Goal: Communication & Community: Answer question/provide support

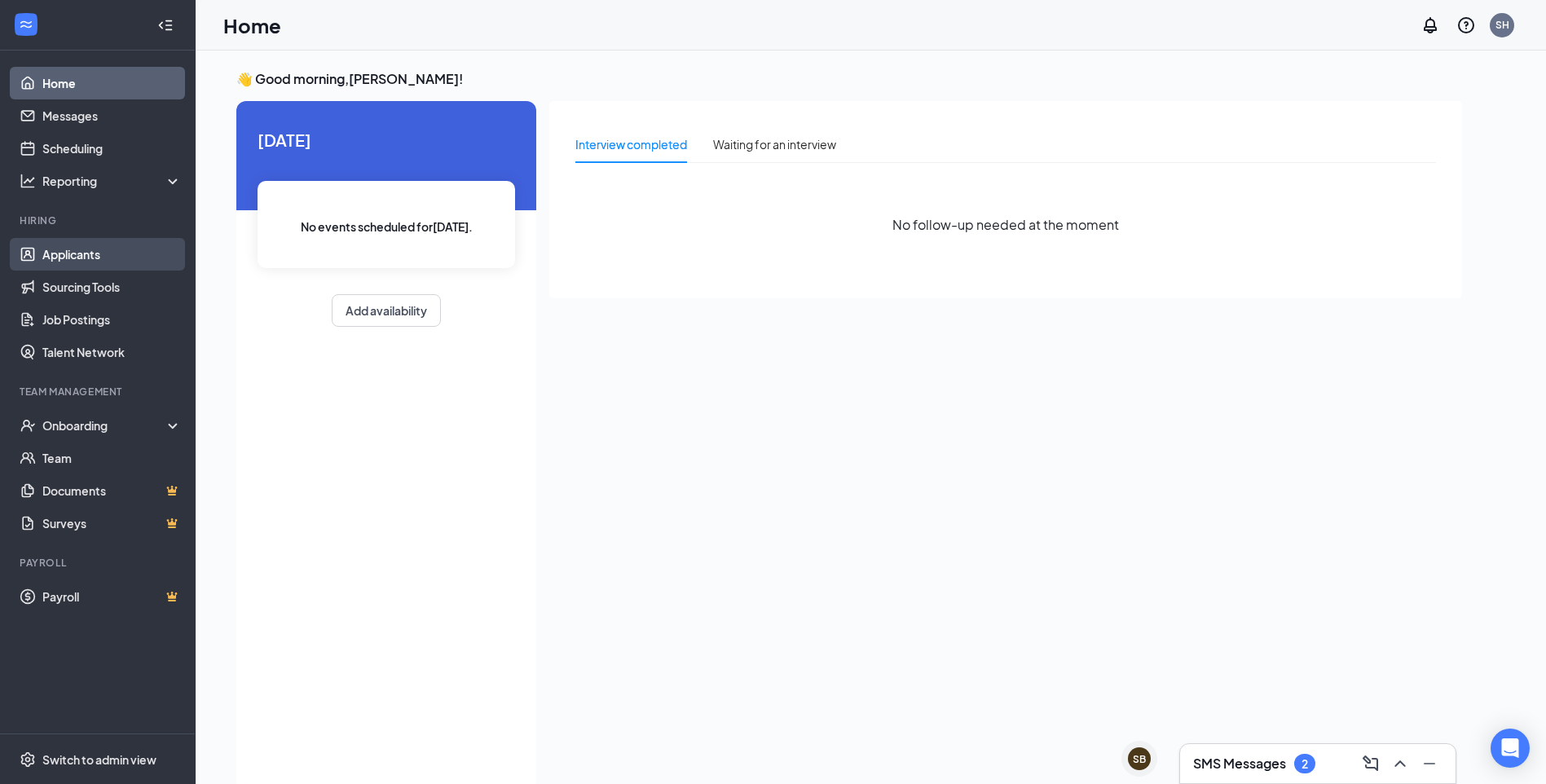
click at [86, 250] on link "Applicants" at bounding box center [112, 254] width 139 height 33
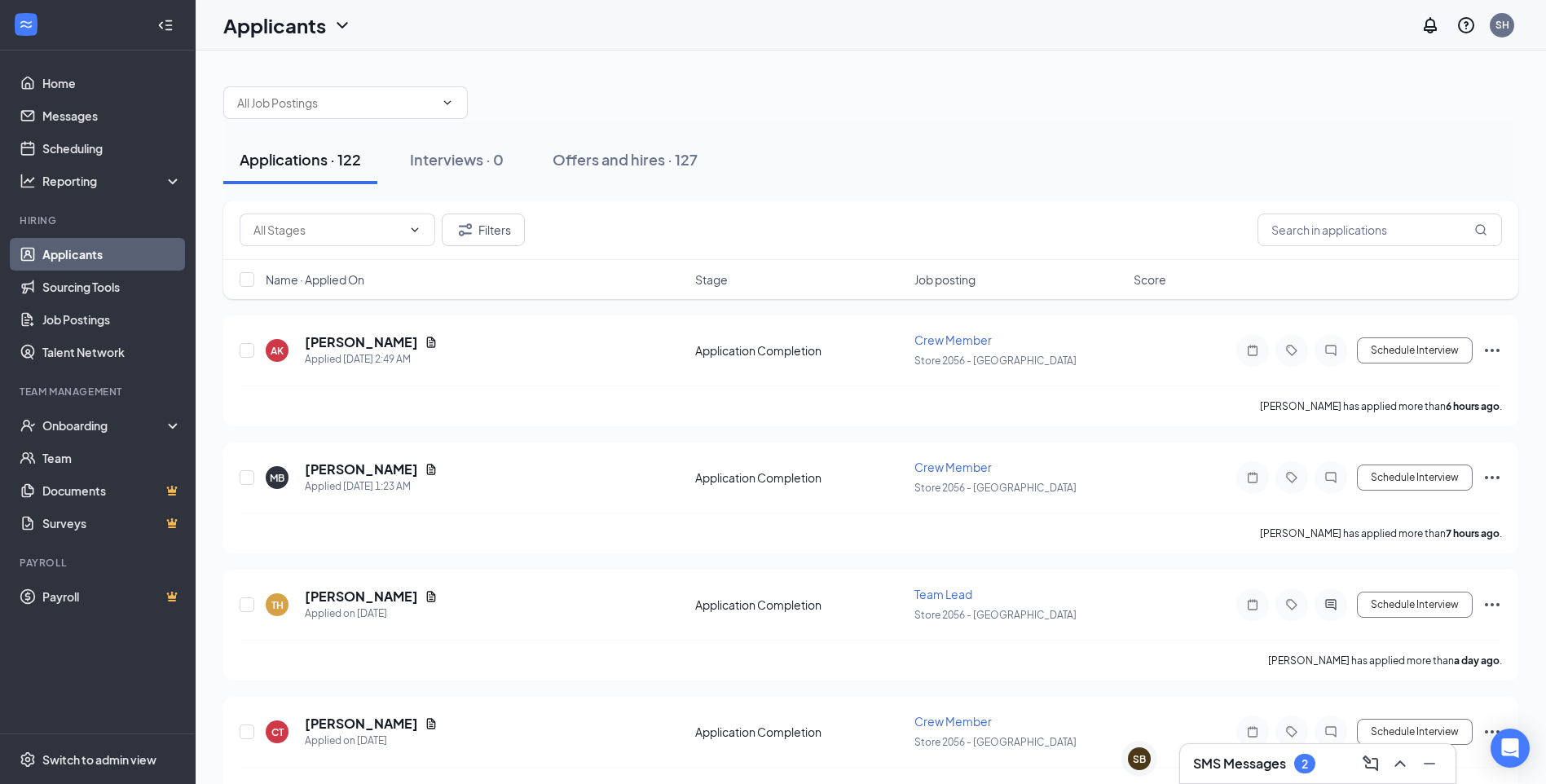
click at [1254, 750] on div "SMS Messages 2" at bounding box center [1318, 763] width 275 height 39
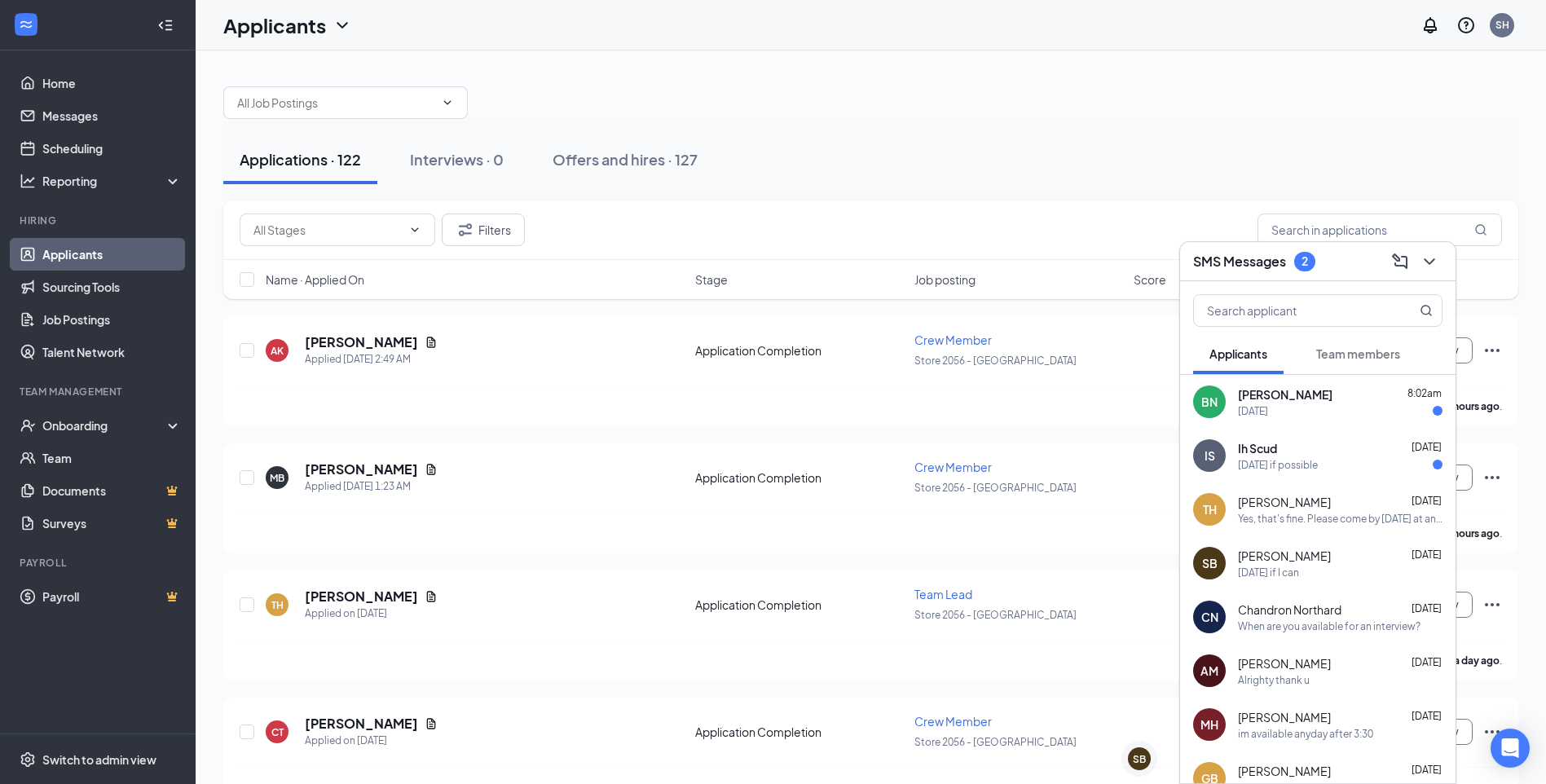
click at [1319, 398] on div "[PERSON_NAME] 8:02am" at bounding box center [1340, 394] width 205 height 16
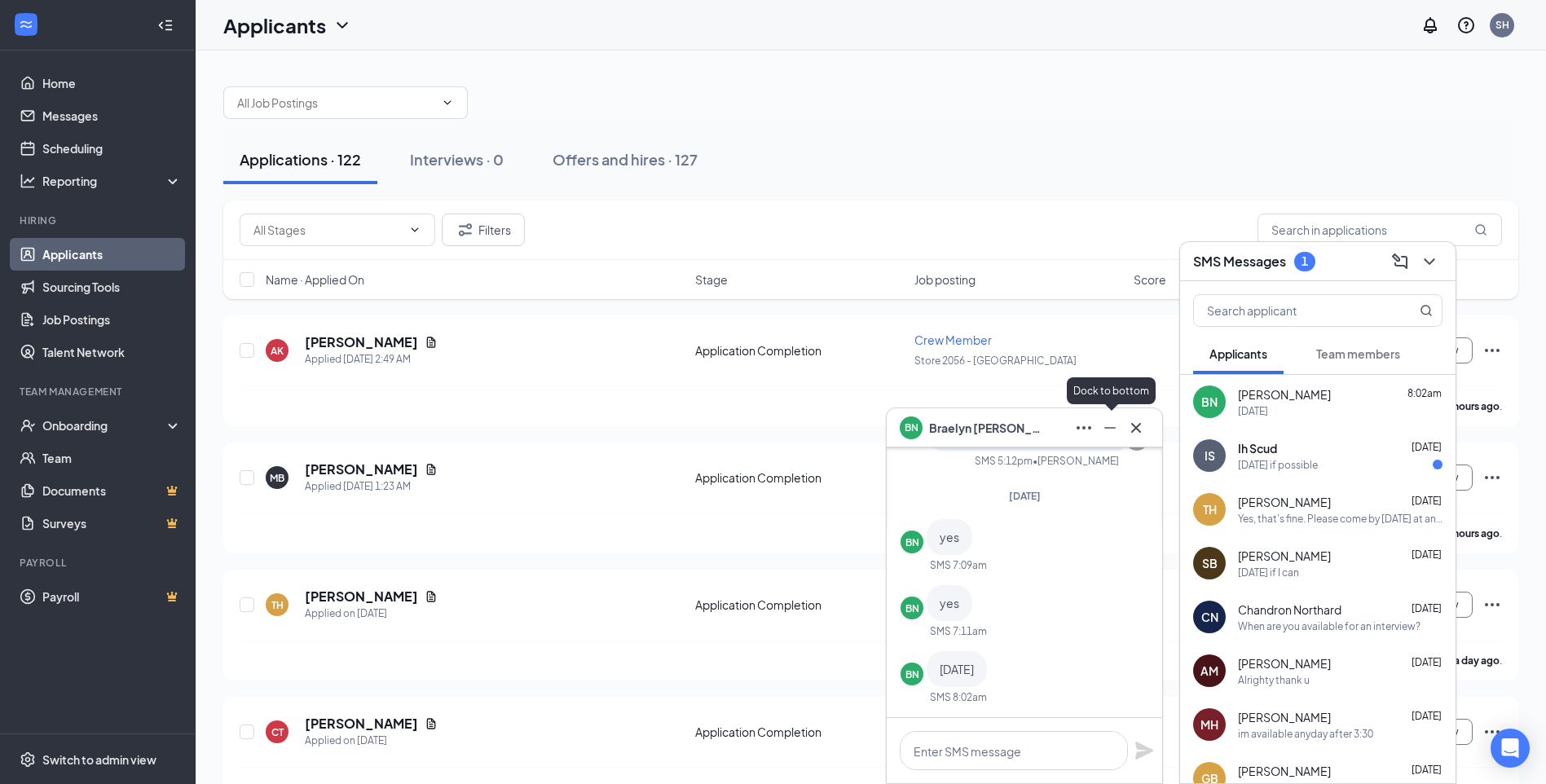
click at [1116, 428] on icon "Minimize" at bounding box center [1110, 428] width 19 height 19
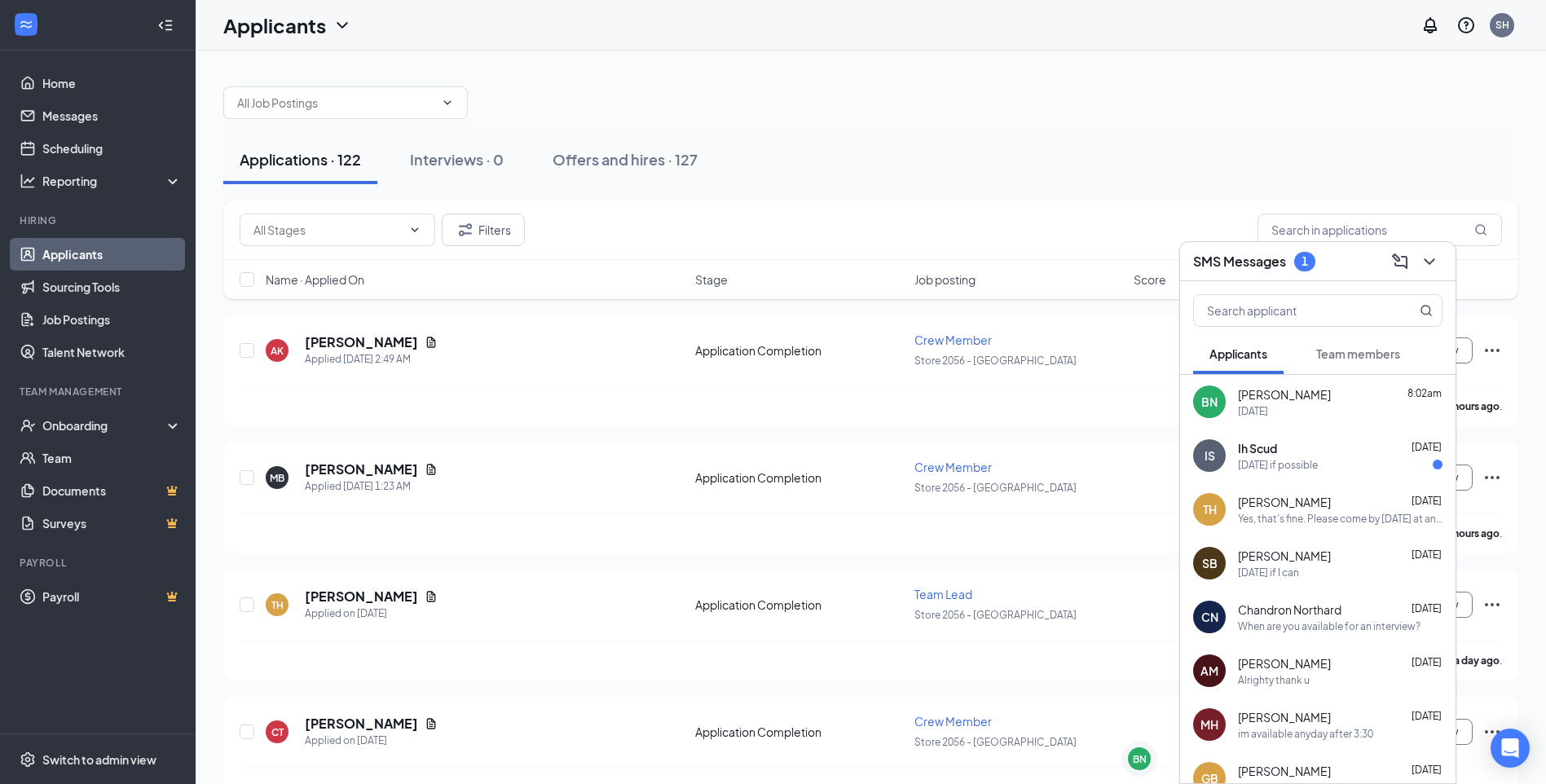
click at [1268, 404] on div "[DATE]" at bounding box center [1253, 411] width 30 height 14
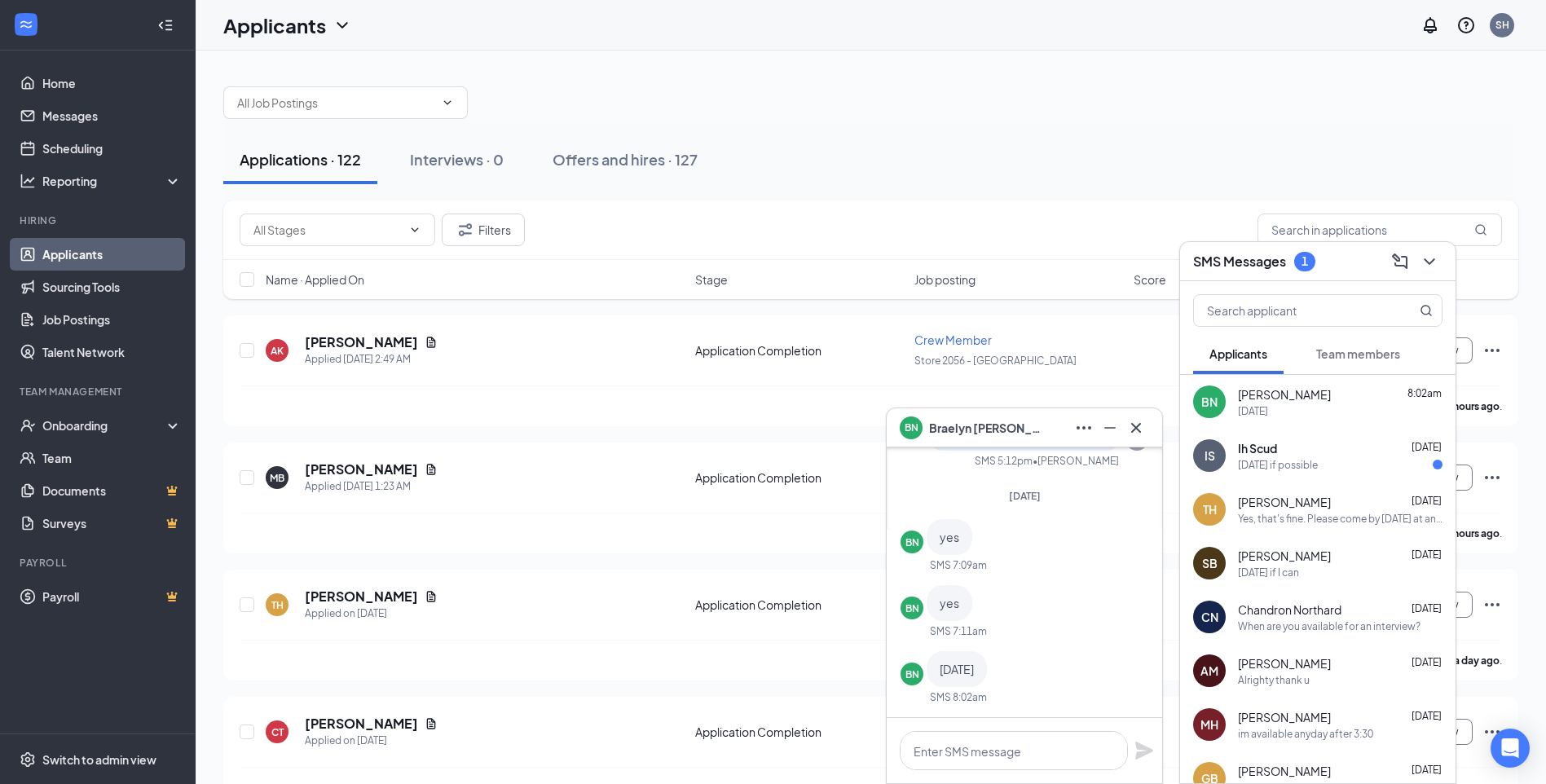
click at [1429, 106] on div at bounding box center [871, 95] width 1295 height 49
click at [960, 751] on textarea at bounding box center [1014, 750] width 228 height 39
type textarea "Okay, we can do the 18th at 4pm."
click at [1137, 750] on icon "Plane" at bounding box center [1144, 750] width 19 height 19
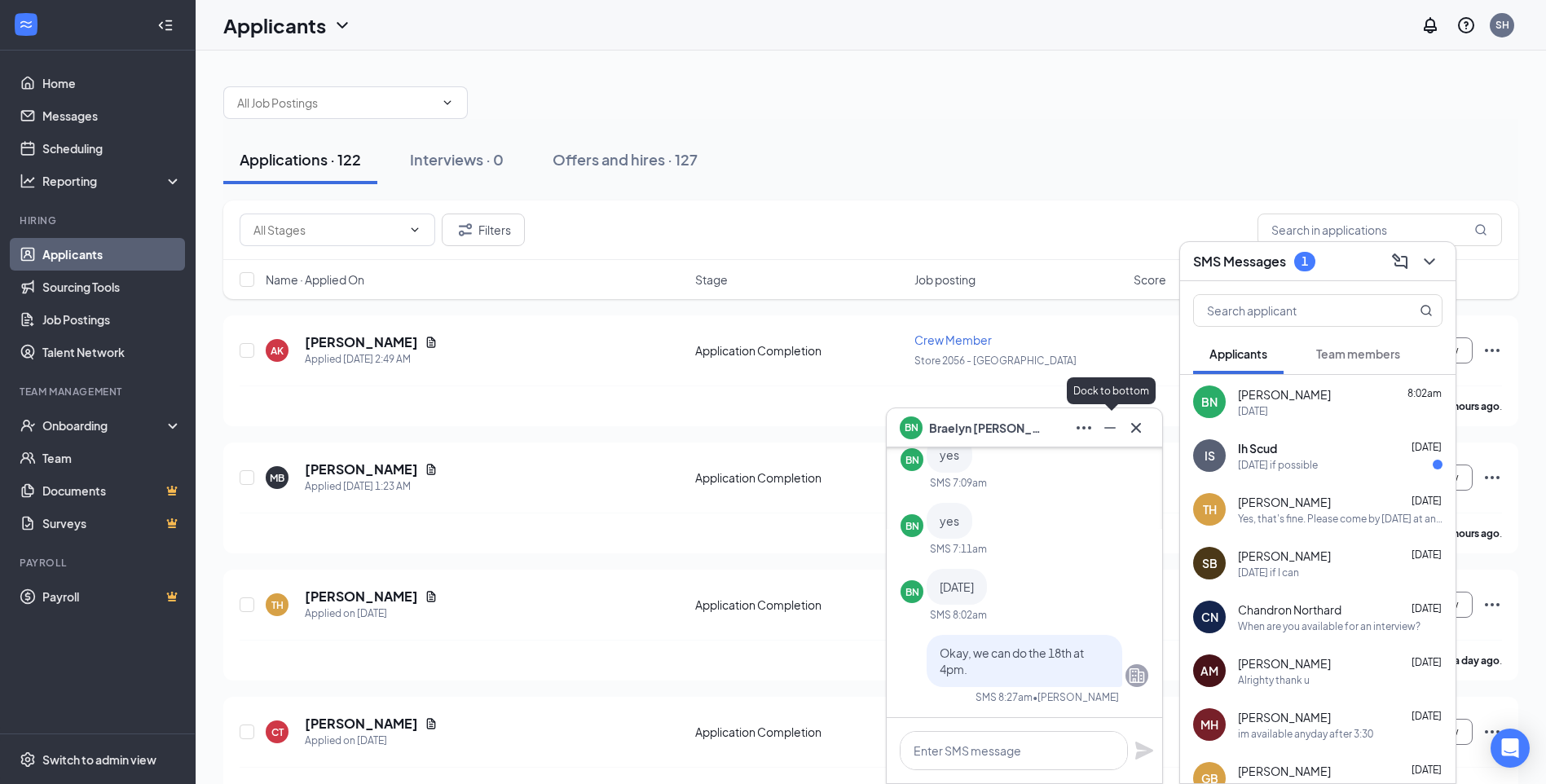
click at [1115, 428] on icon "Minimize" at bounding box center [1110, 428] width 19 height 19
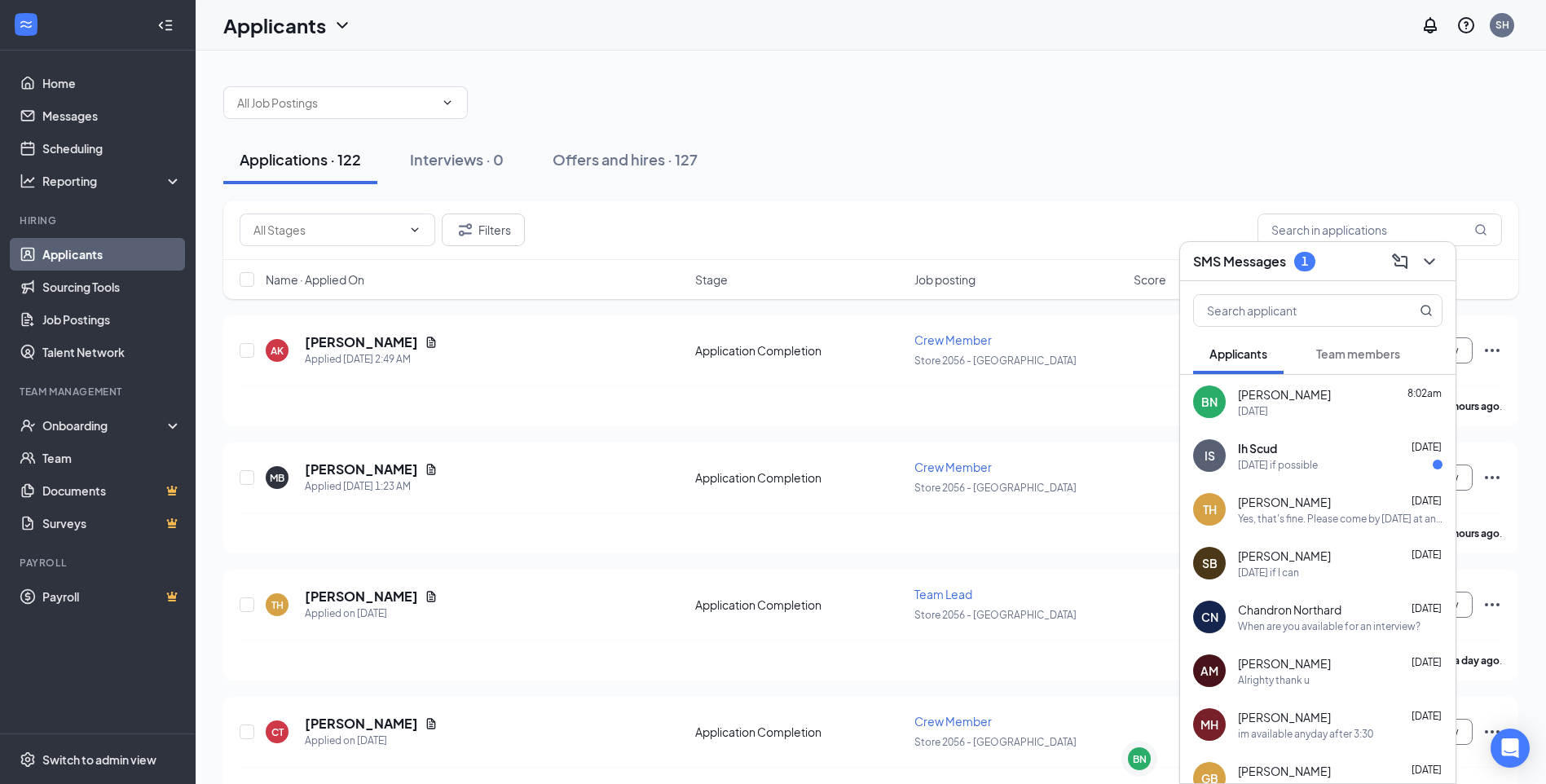
click at [1284, 481] on div "IS Ih Scud [DATE] [DATE] if possible" at bounding box center [1318, 455] width 275 height 54
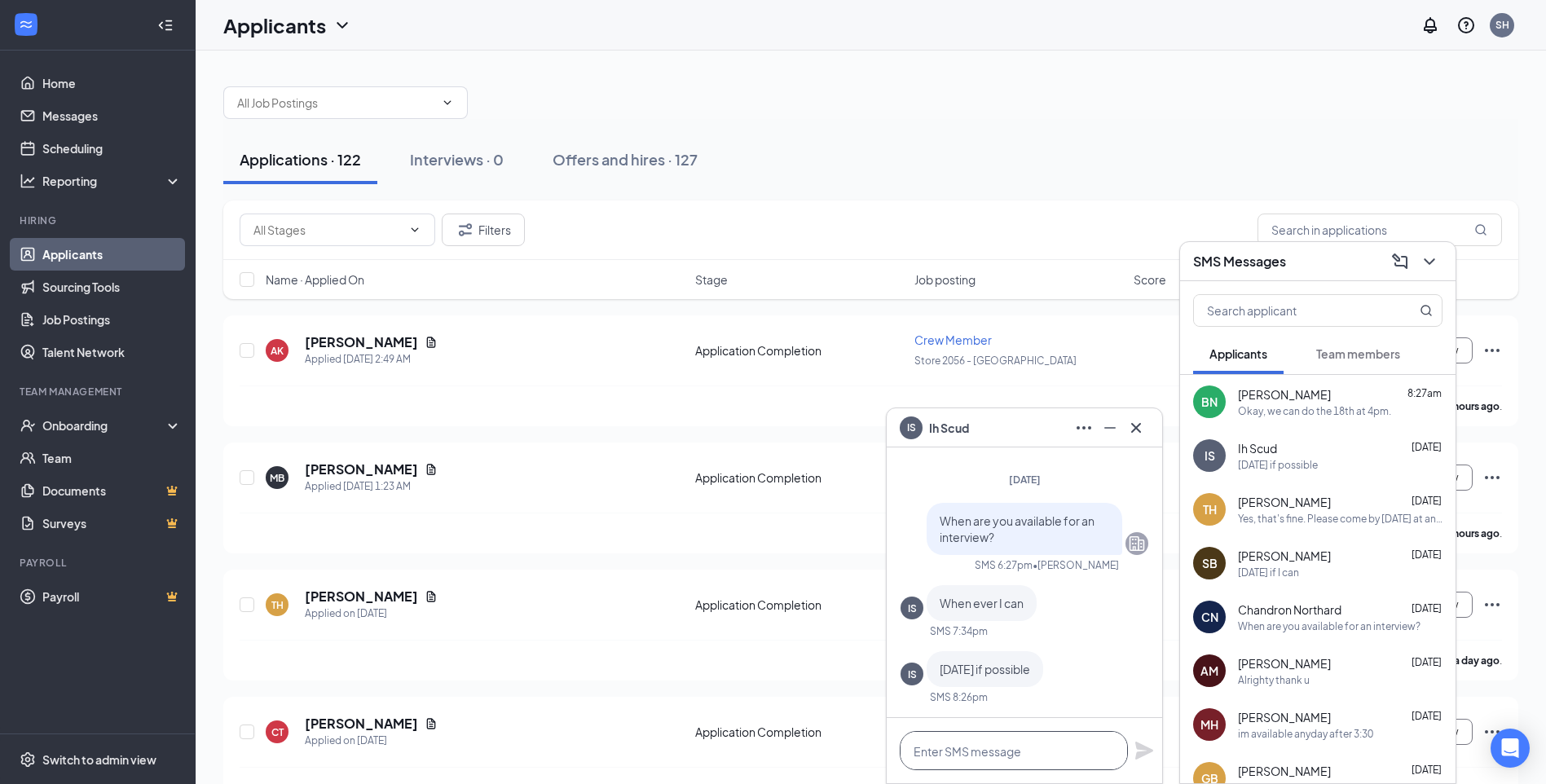
click at [1015, 736] on textarea at bounding box center [1014, 750] width 228 height 39
type textarea "[DATE] at 4pm?"
click at [1147, 746] on icon "Plane" at bounding box center [1144, 750] width 19 height 19
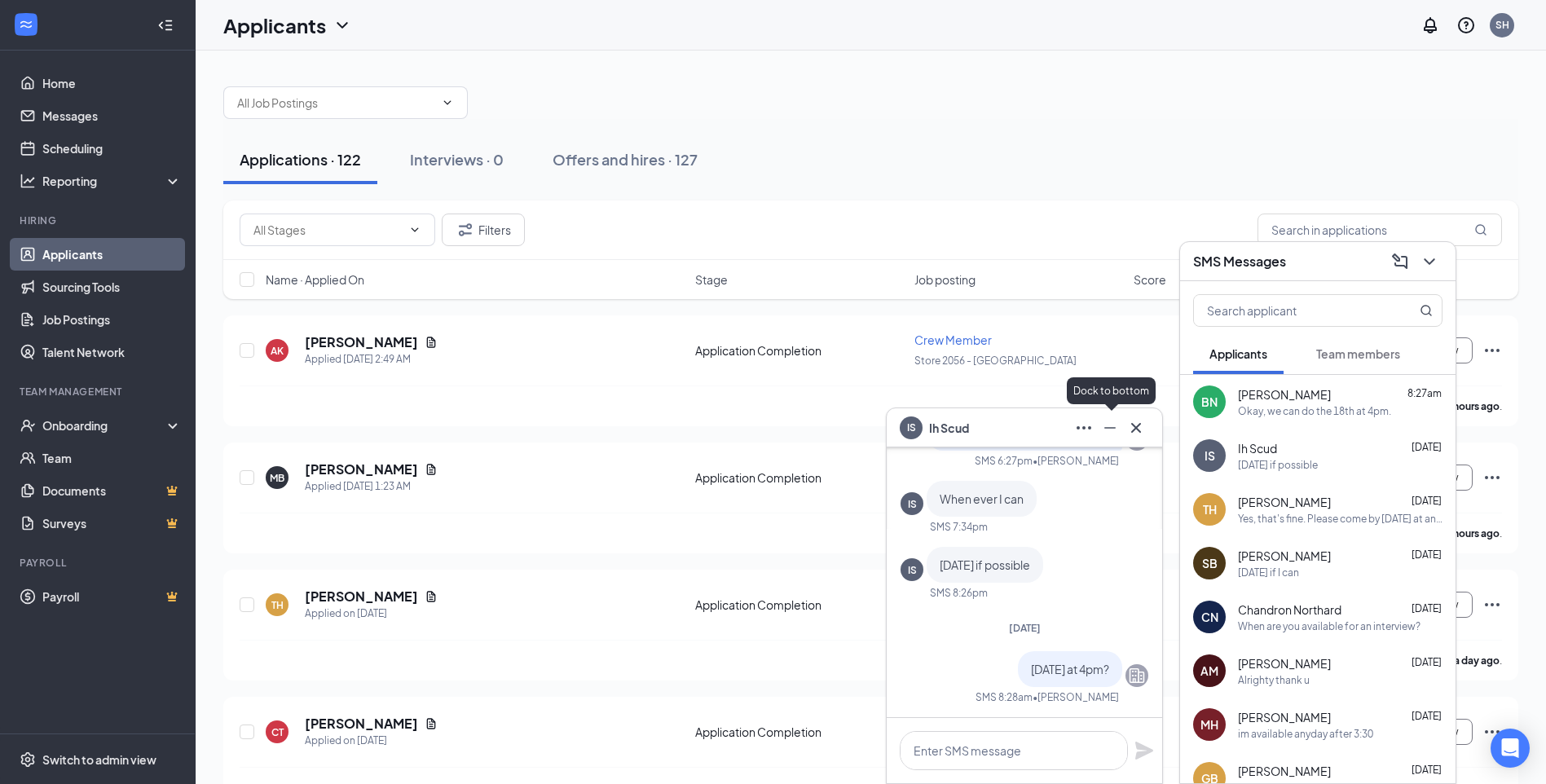
click at [1107, 429] on icon "Minimize" at bounding box center [1110, 428] width 19 height 19
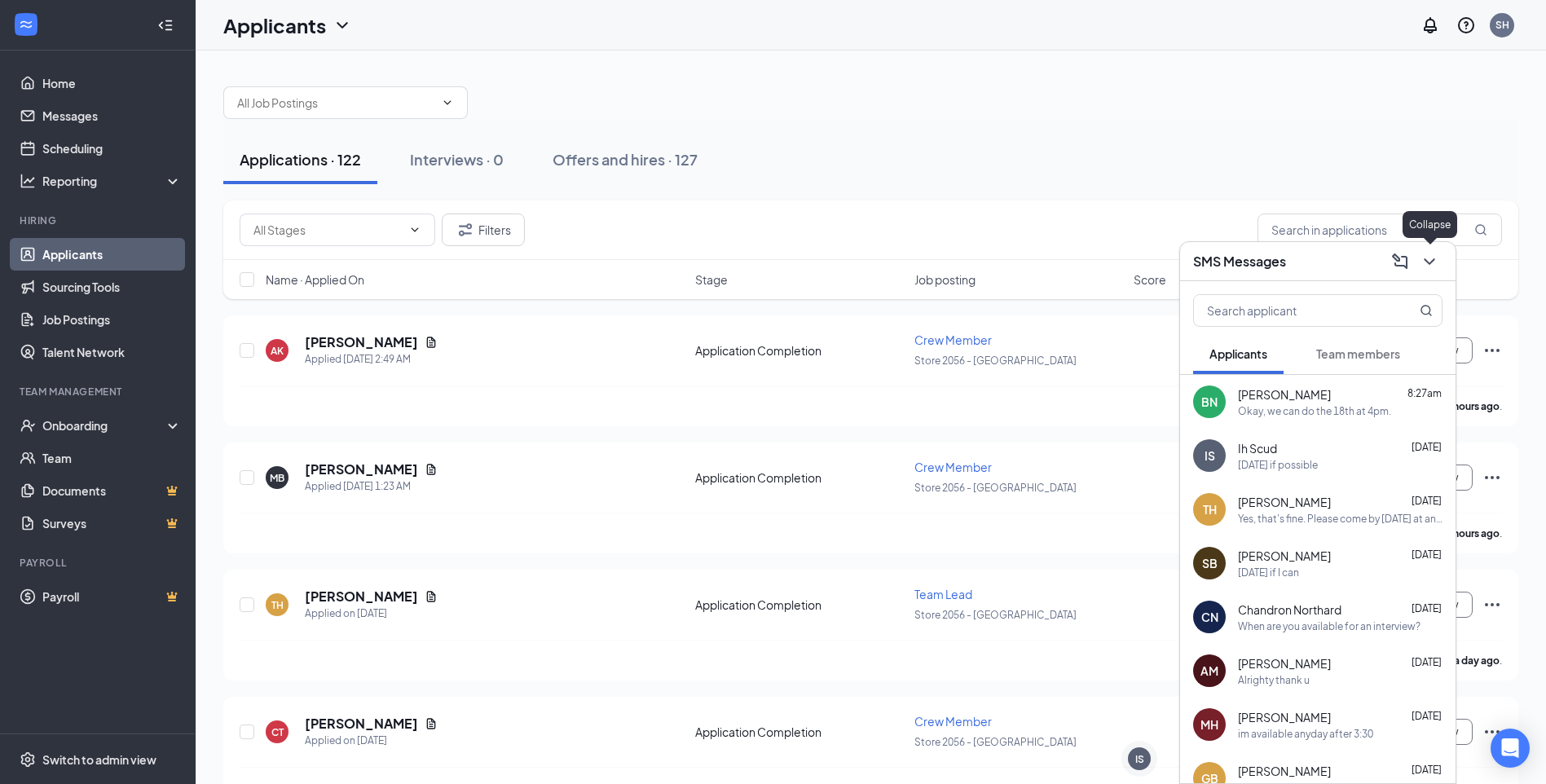
click at [1436, 262] on icon "ChevronDown" at bounding box center [1429, 261] width 19 height 19
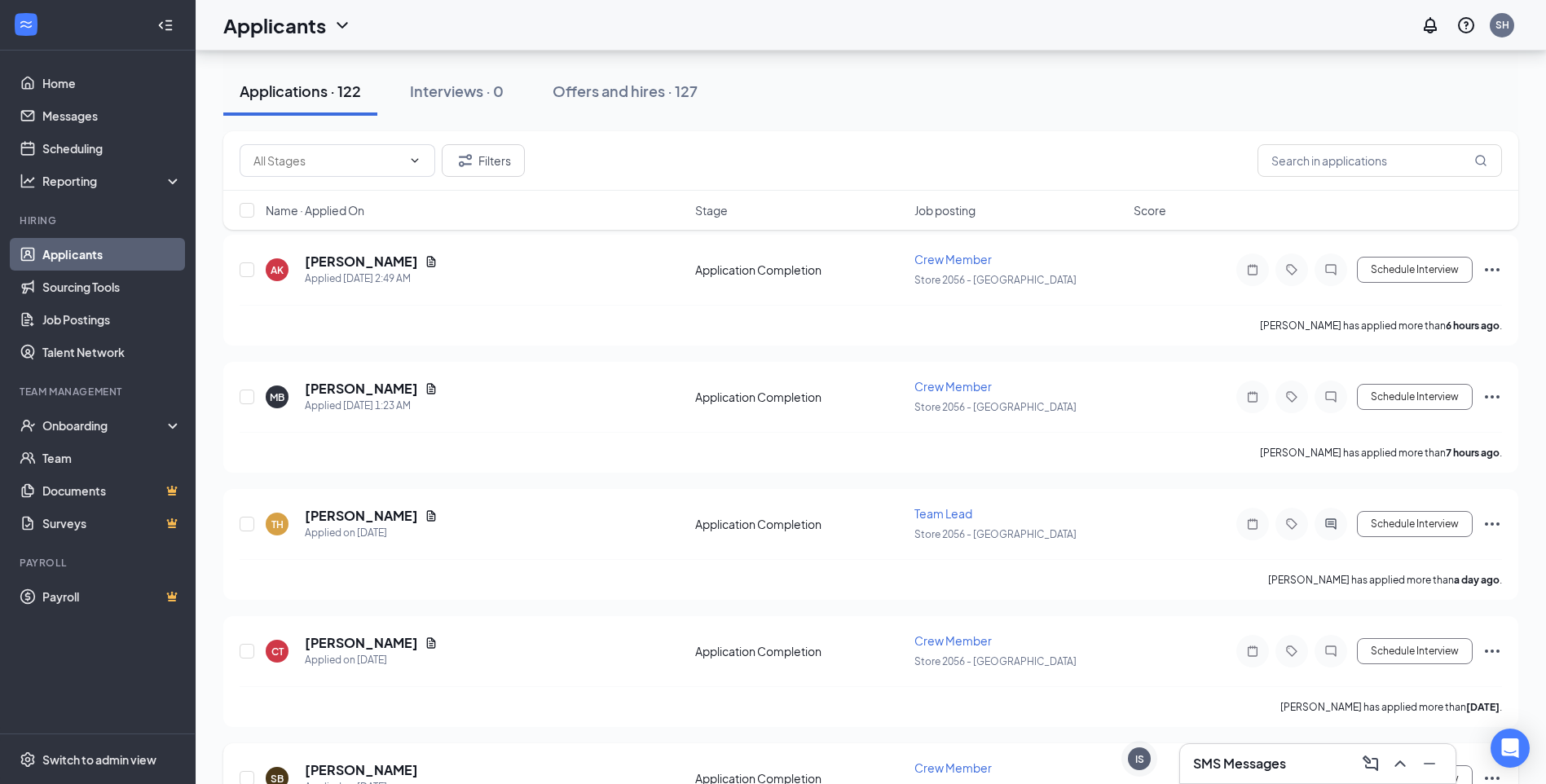
scroll to position [245, 0]
